Goal: Book appointment/travel/reservation

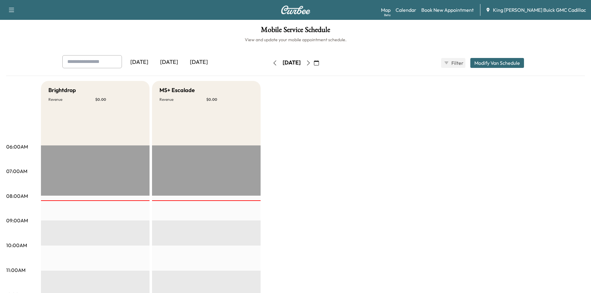
click at [311, 61] on icon "button" at bounding box center [308, 63] width 5 height 5
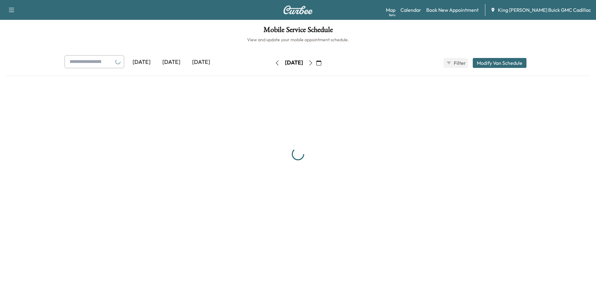
click at [316, 61] on button "button" at bounding box center [310, 63] width 11 height 10
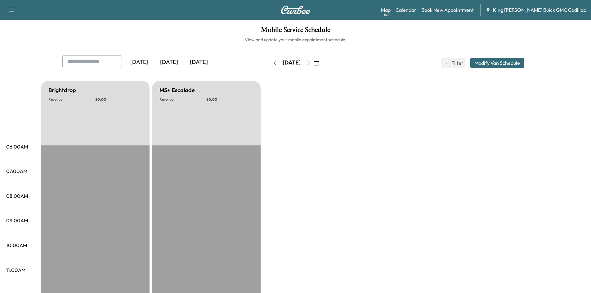
click at [311, 61] on icon "button" at bounding box center [308, 63] width 5 height 5
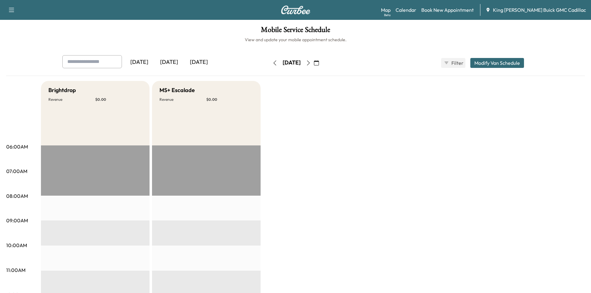
click at [311, 63] on icon "button" at bounding box center [308, 63] width 5 height 5
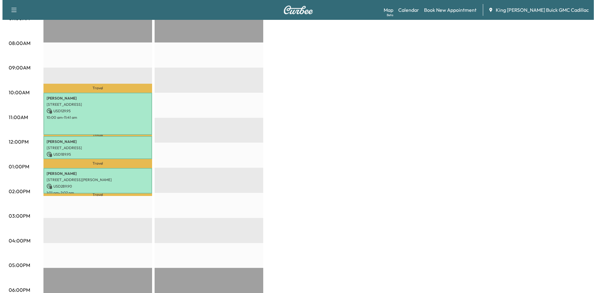
scroll to position [93, 0]
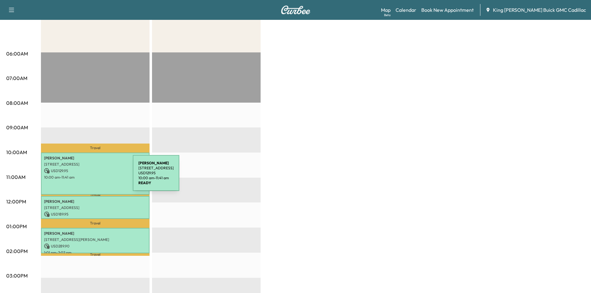
click at [86, 177] on p "10:00 am - 11:41 am" at bounding box center [95, 177] width 102 height 5
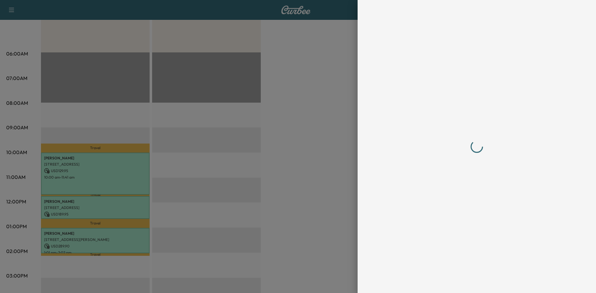
click at [86, 177] on div at bounding box center [298, 146] width 596 height 293
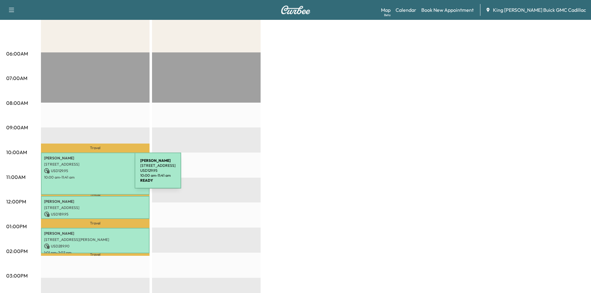
click at [88, 175] on p "10:00 am - 11:41 am" at bounding box center [95, 177] width 102 height 5
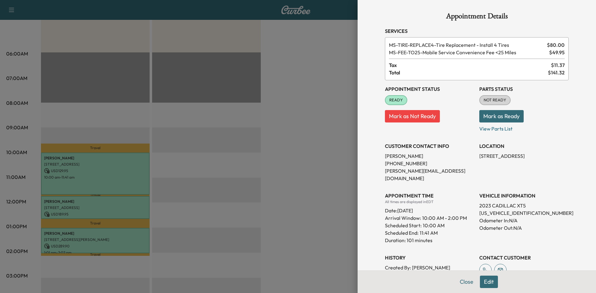
click at [191, 152] on div at bounding box center [298, 146] width 596 height 293
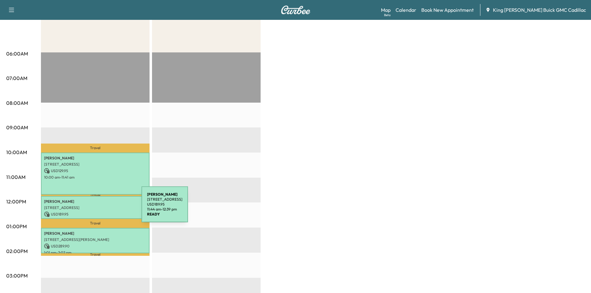
click at [95, 208] on p "[STREET_ADDRESS]" at bounding box center [95, 207] width 102 height 5
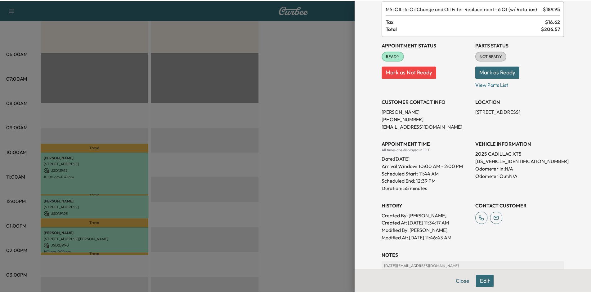
scroll to position [0, 0]
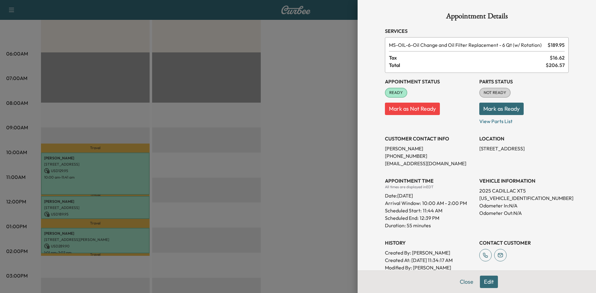
click at [214, 127] on div at bounding box center [298, 146] width 596 height 293
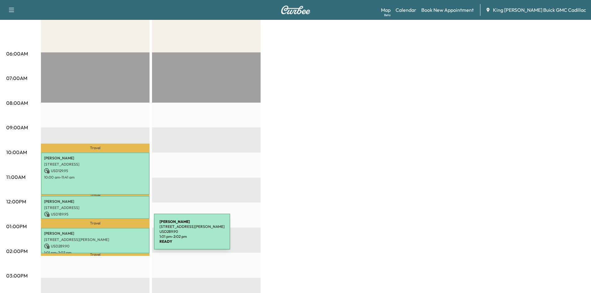
click at [107, 238] on p "[STREET_ADDRESS][PERSON_NAME]" at bounding box center [95, 239] width 102 height 5
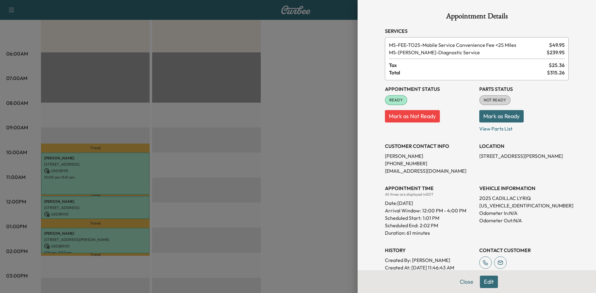
click at [218, 150] on div at bounding box center [298, 146] width 596 height 293
